Goal: Information Seeking & Learning: Learn about a topic

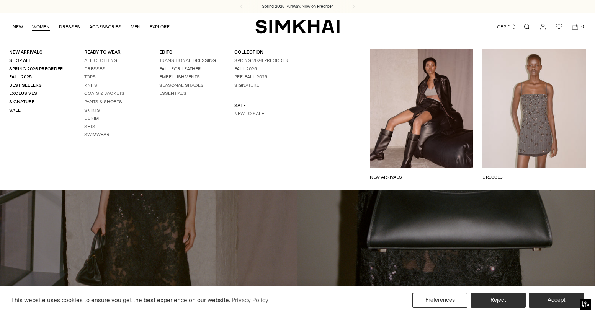
click at [247, 70] on link "Fall 2025" at bounding box center [245, 68] width 23 height 5
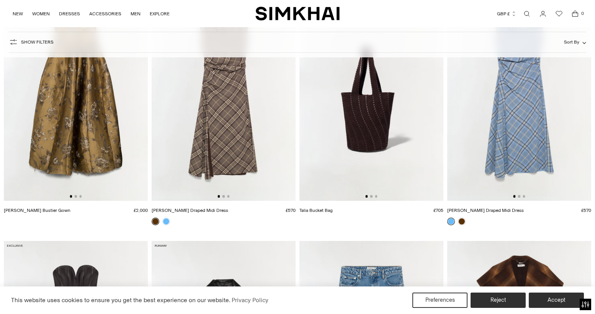
scroll to position [666, 0]
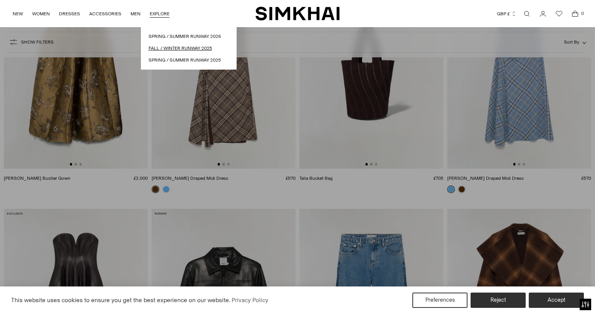
click at [163, 50] on link "Fall / Winter Runway 2025" at bounding box center [189, 48] width 80 height 7
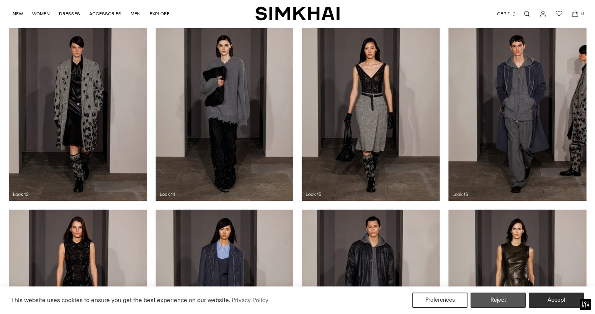
scroll to position [1176, 0]
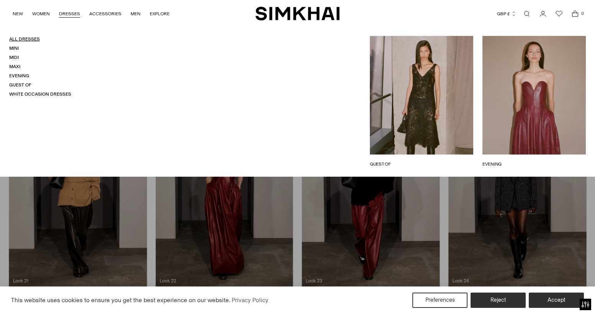
click at [28, 39] on link "All Dresses" at bounding box center [24, 38] width 31 height 5
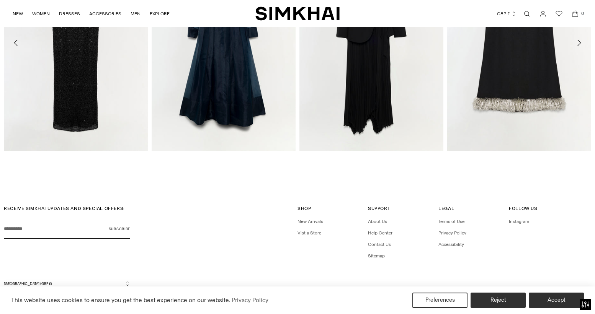
scroll to position [1307, 0]
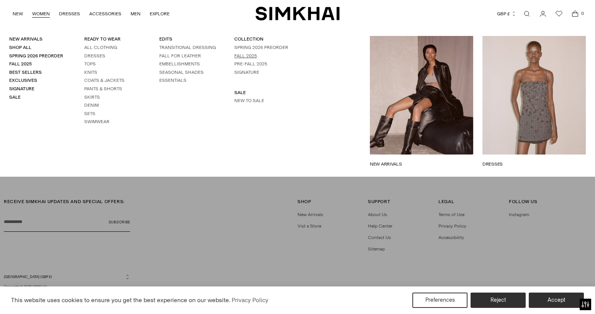
click at [249, 56] on link "Fall 2025" at bounding box center [245, 55] width 23 height 5
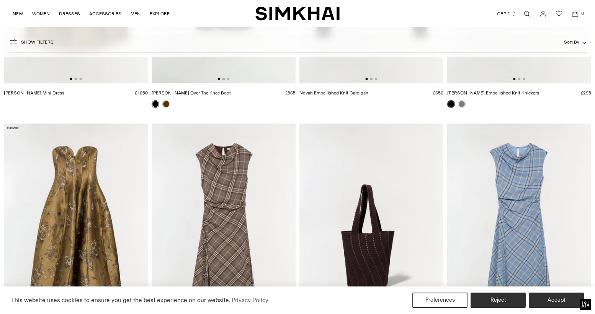
scroll to position [612, 0]
